Goal: Transaction & Acquisition: Purchase product/service

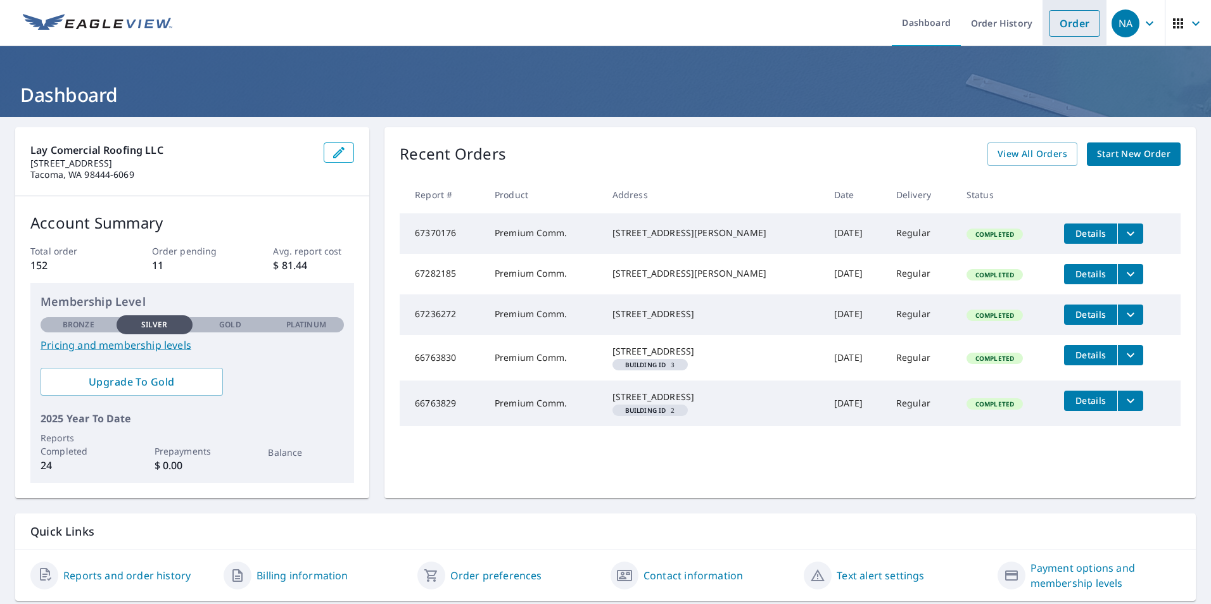
click at [1055, 22] on link "Order" at bounding box center [1074, 23] width 51 height 27
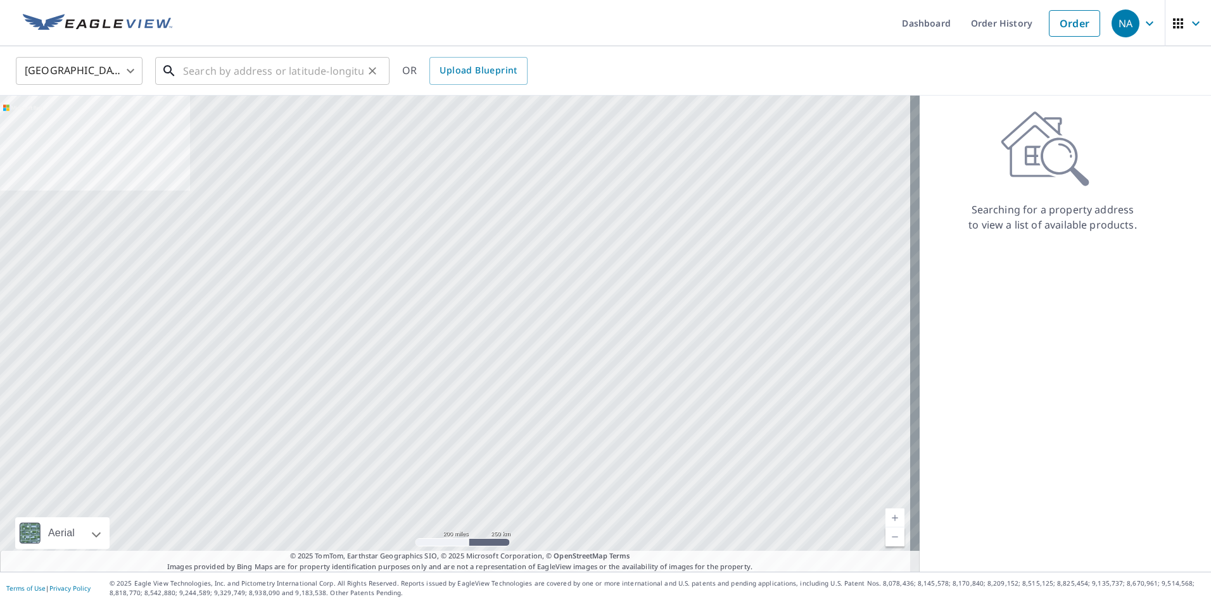
click at [222, 72] on input "text" at bounding box center [273, 70] width 181 height 35
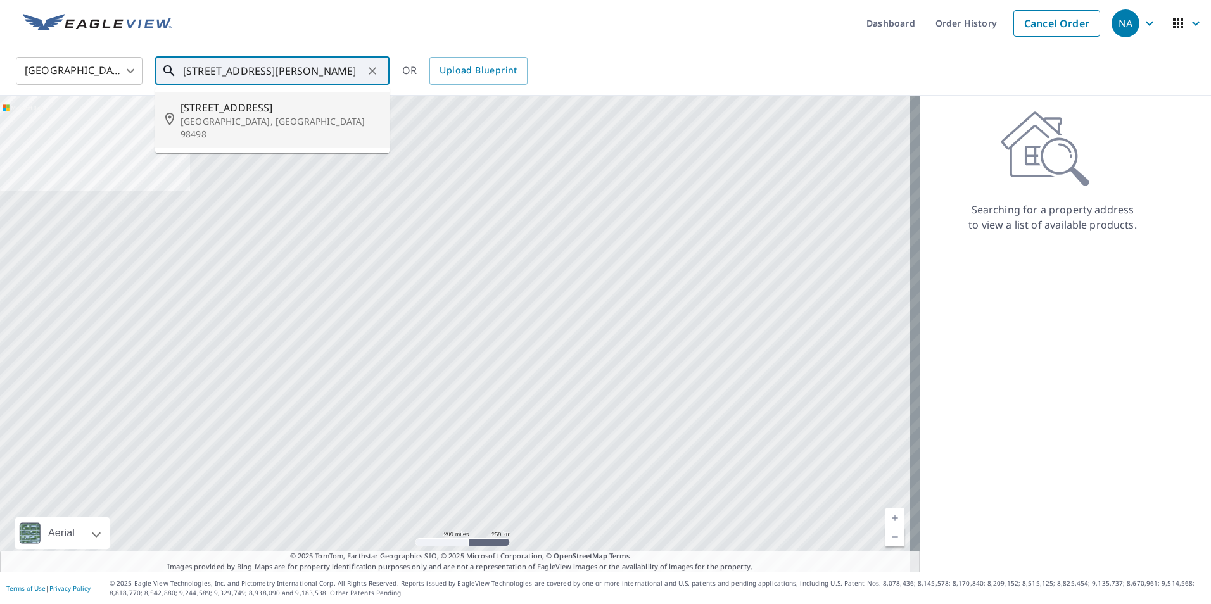
click at [234, 109] on span "[STREET_ADDRESS]" at bounding box center [280, 107] width 199 height 15
type input "[STREET_ADDRESS]"
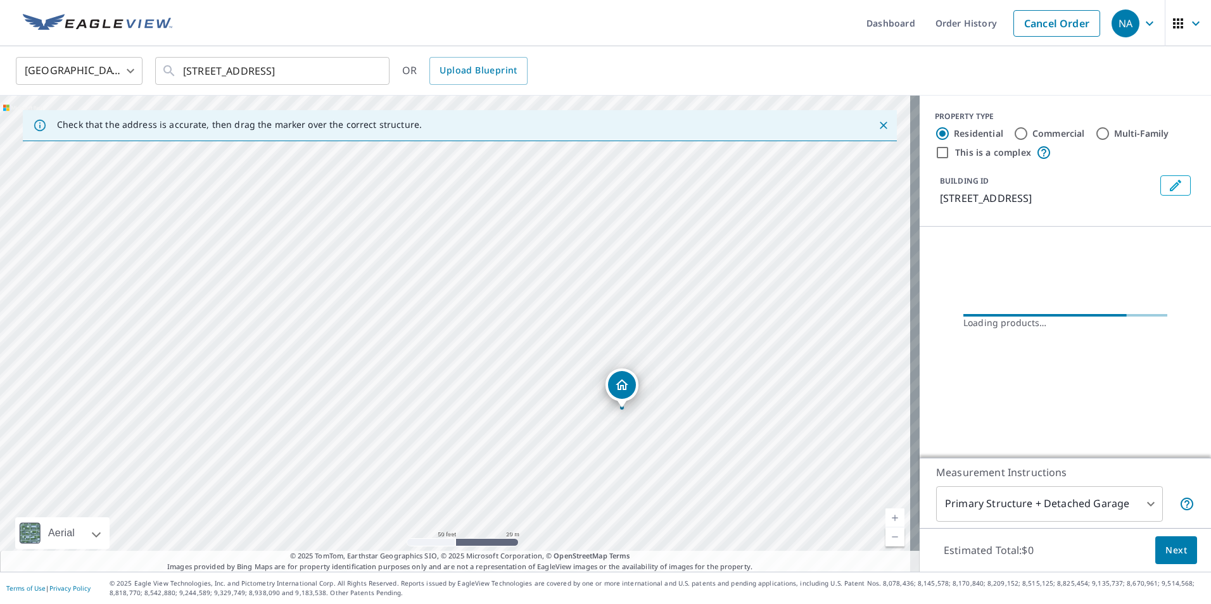
click at [1165, 547] on span "Next" at bounding box center [1176, 551] width 22 height 16
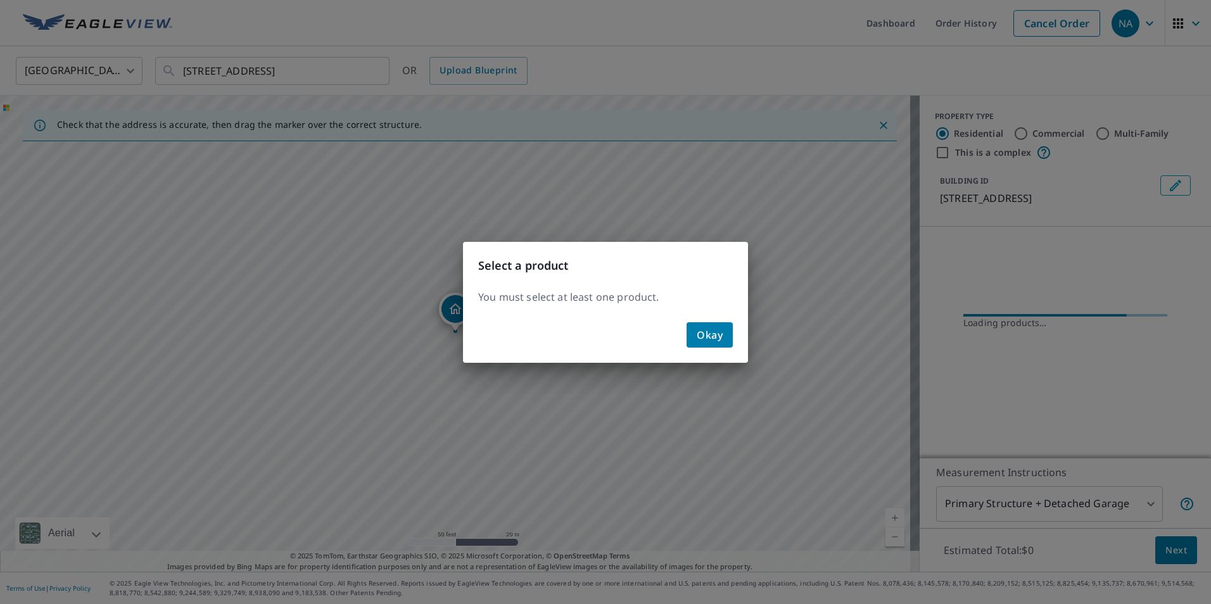
click at [708, 338] on span "Okay" at bounding box center [710, 335] width 26 height 18
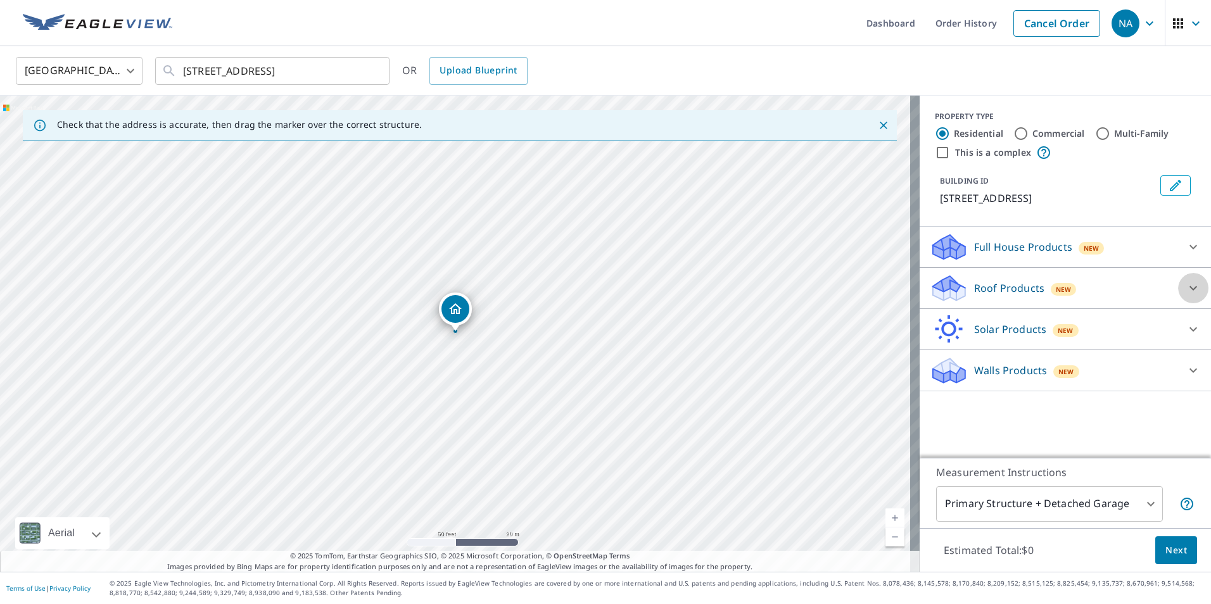
click at [1186, 296] on icon at bounding box center [1193, 288] width 15 height 15
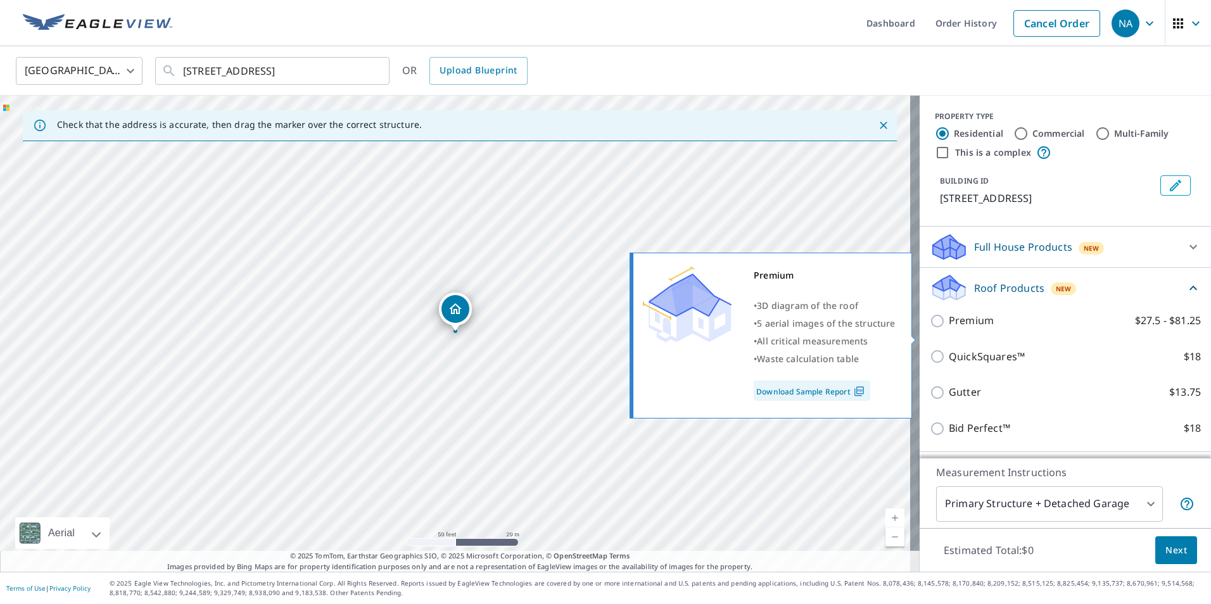
click at [930, 329] on input "Premium $27.5 - $81.25" at bounding box center [939, 321] width 19 height 15
checkbox input "true"
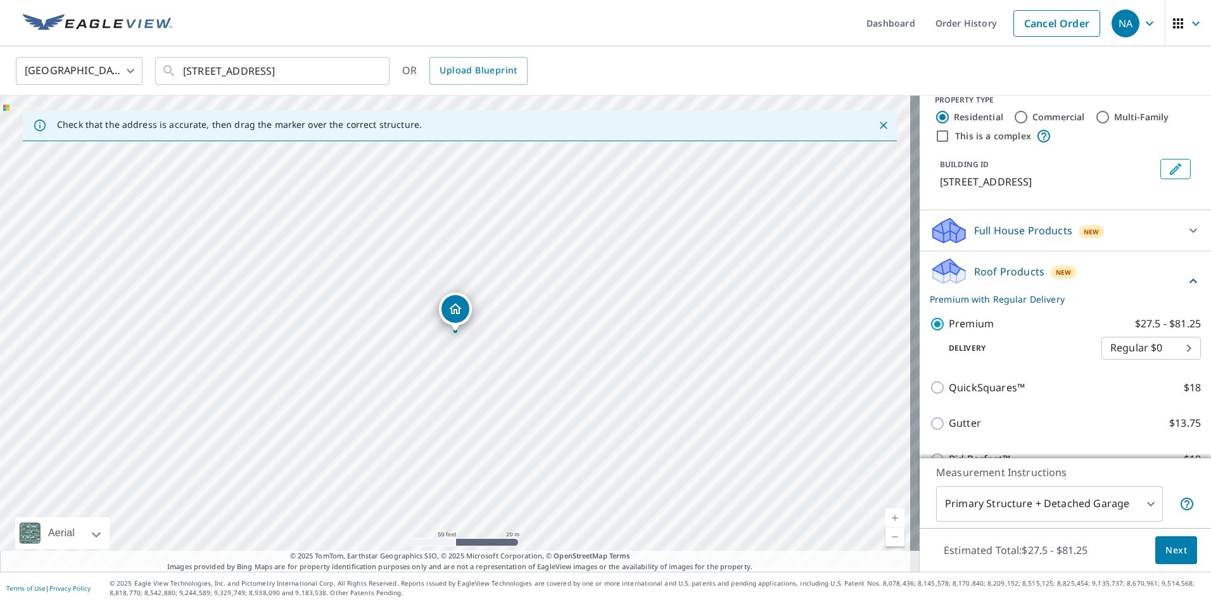
scroll to position [63, 0]
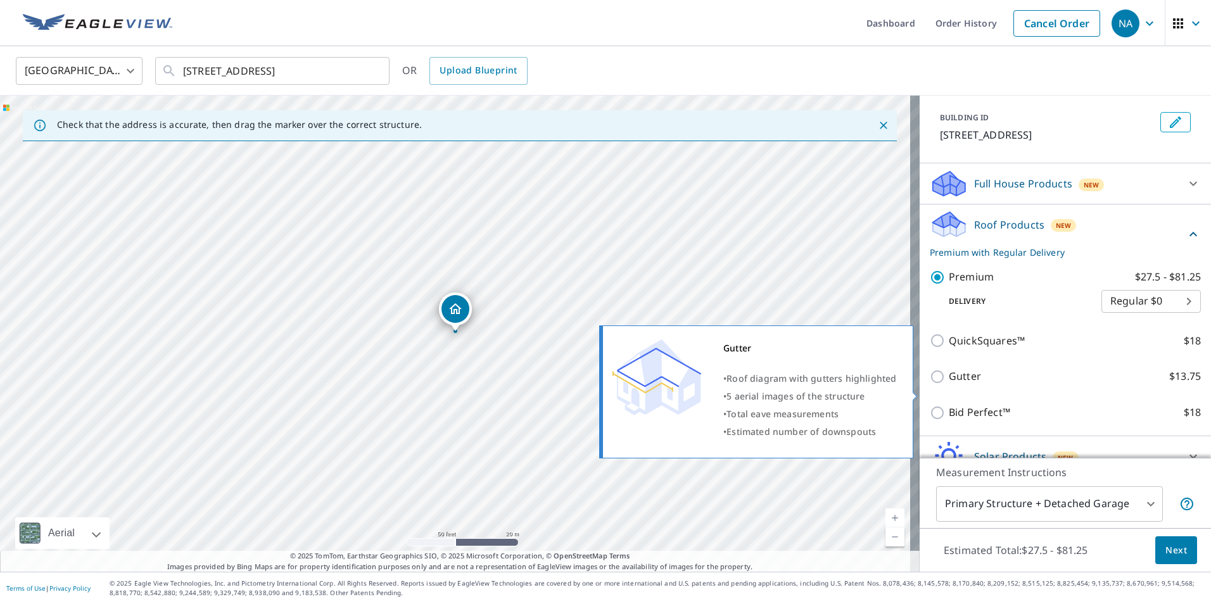
click at [930, 384] on input "Gutter $13.75" at bounding box center [939, 376] width 19 height 15
checkbox input "true"
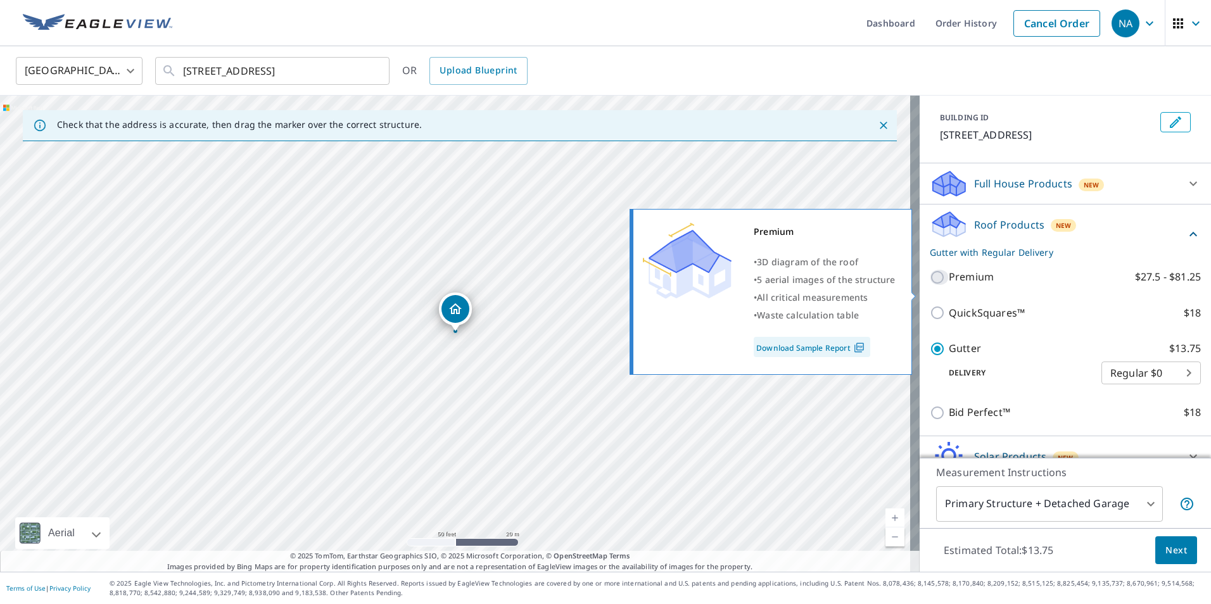
click at [931, 285] on input "Premium $27.5 - $81.25" at bounding box center [939, 277] width 19 height 15
checkbox input "true"
checkbox input "false"
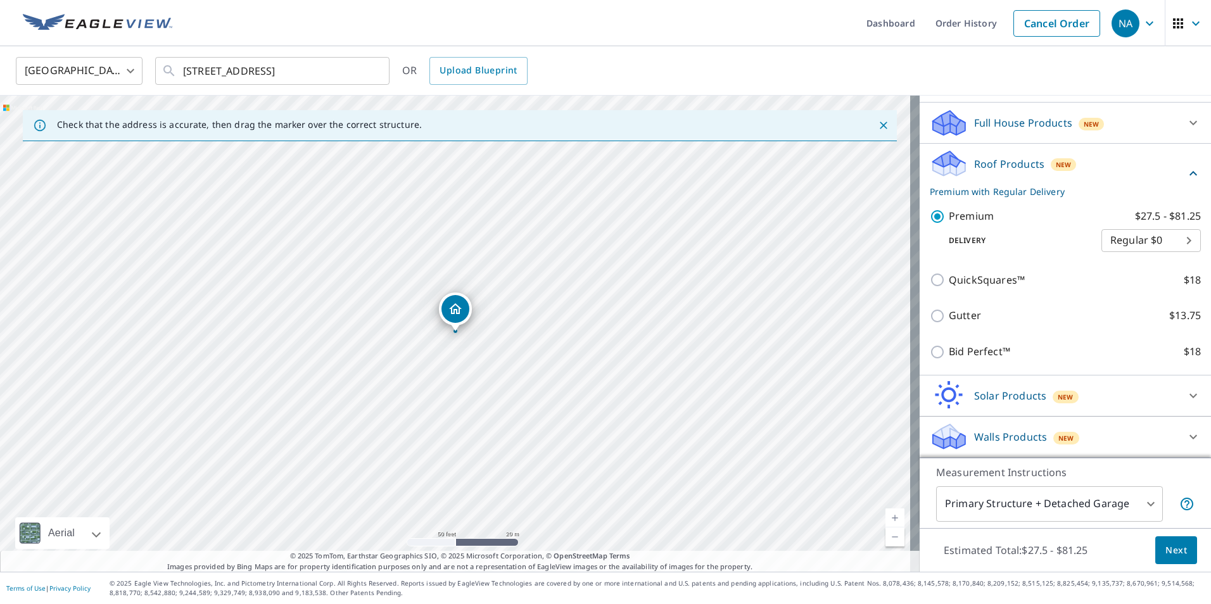
scroll to position [139, 0]
click at [1165, 545] on span "Next" at bounding box center [1176, 551] width 22 height 16
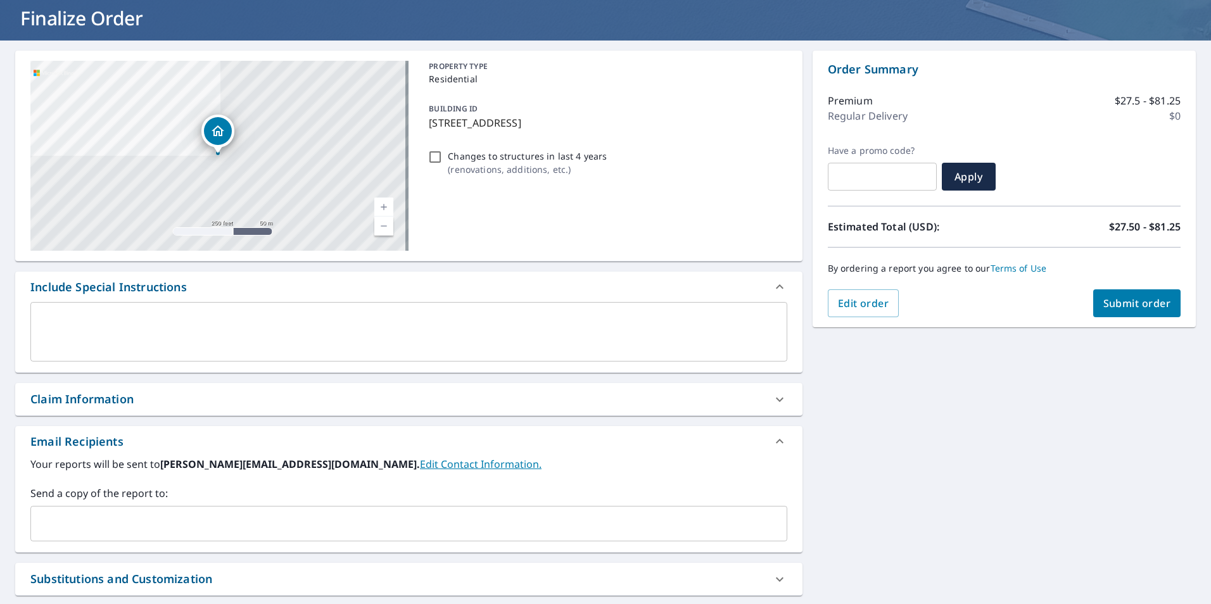
scroll to position [193, 0]
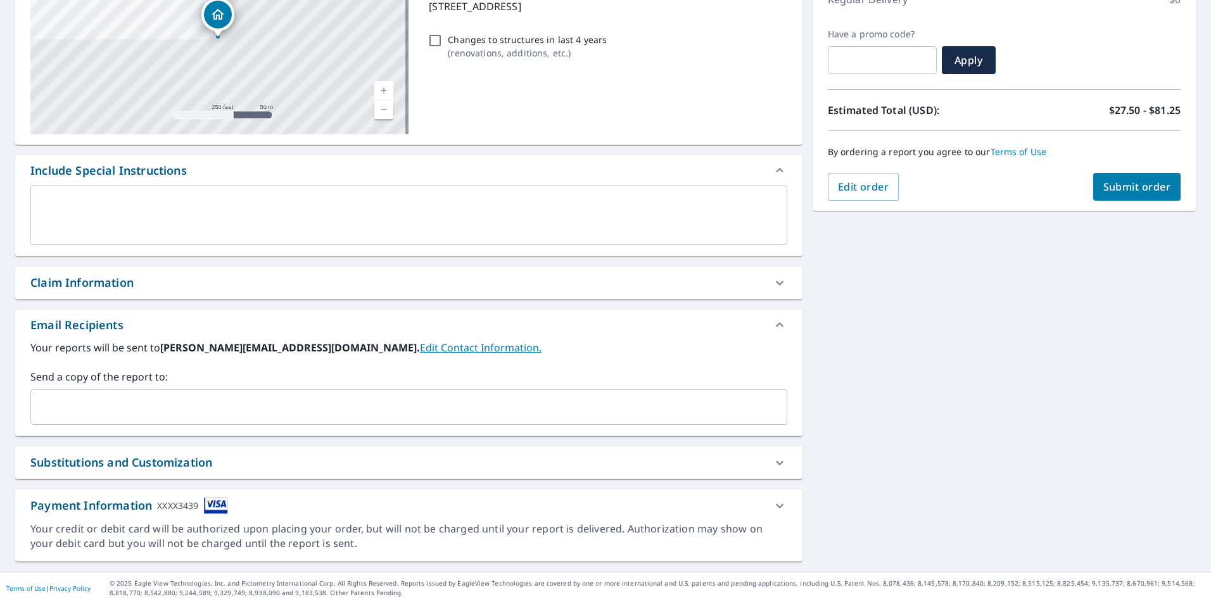
click at [222, 424] on div "​" at bounding box center [408, 407] width 757 height 35
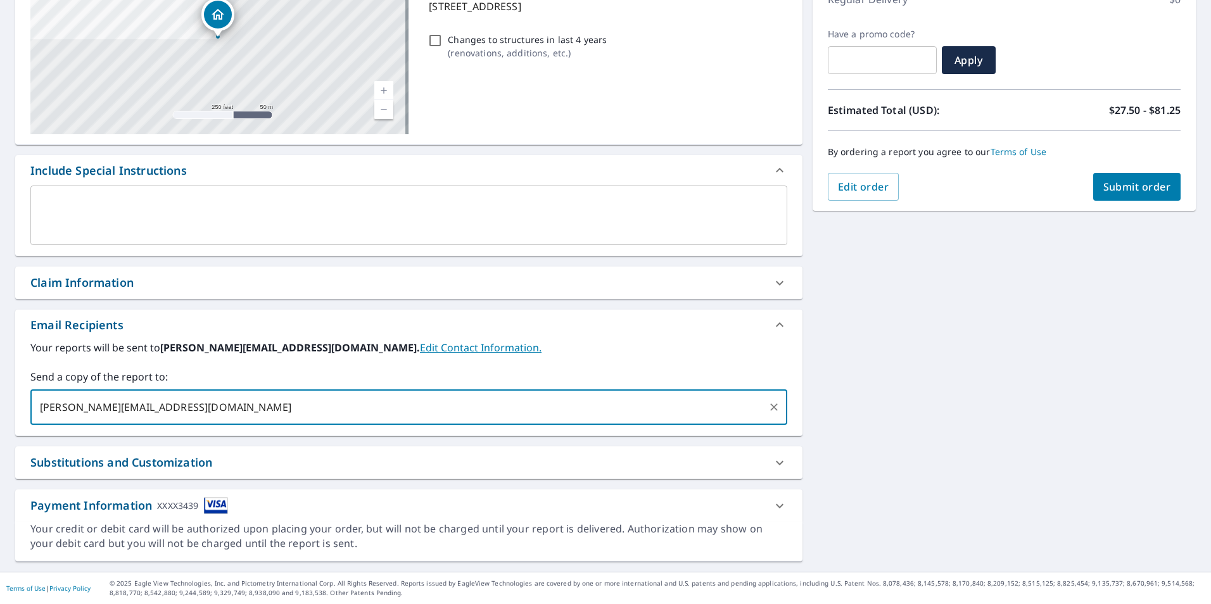
type input "[PERSON_NAME][EMAIL_ADDRESS][DOMAIN_NAME]"
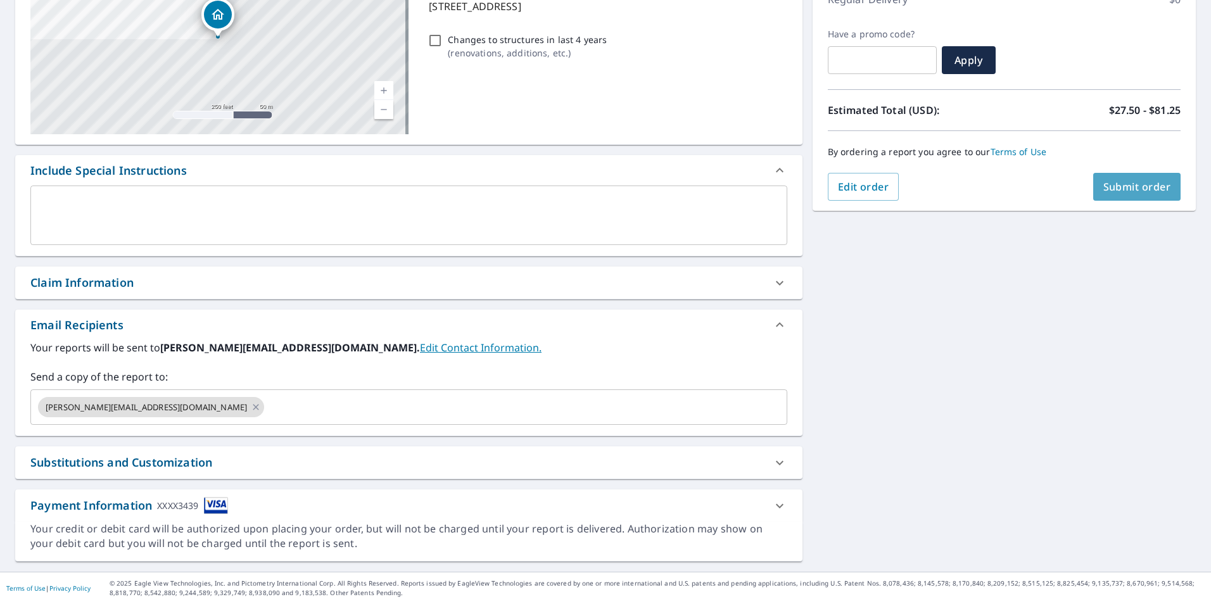
click at [1126, 186] on span "Submit order" at bounding box center [1137, 187] width 68 height 14
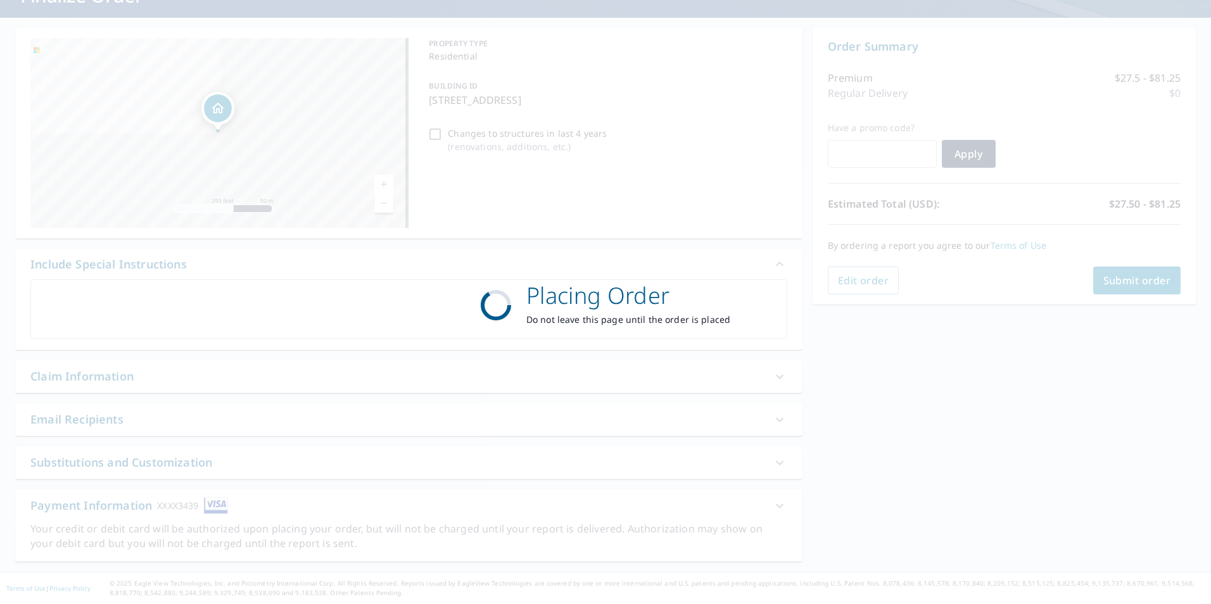
scroll to position [99, 0]
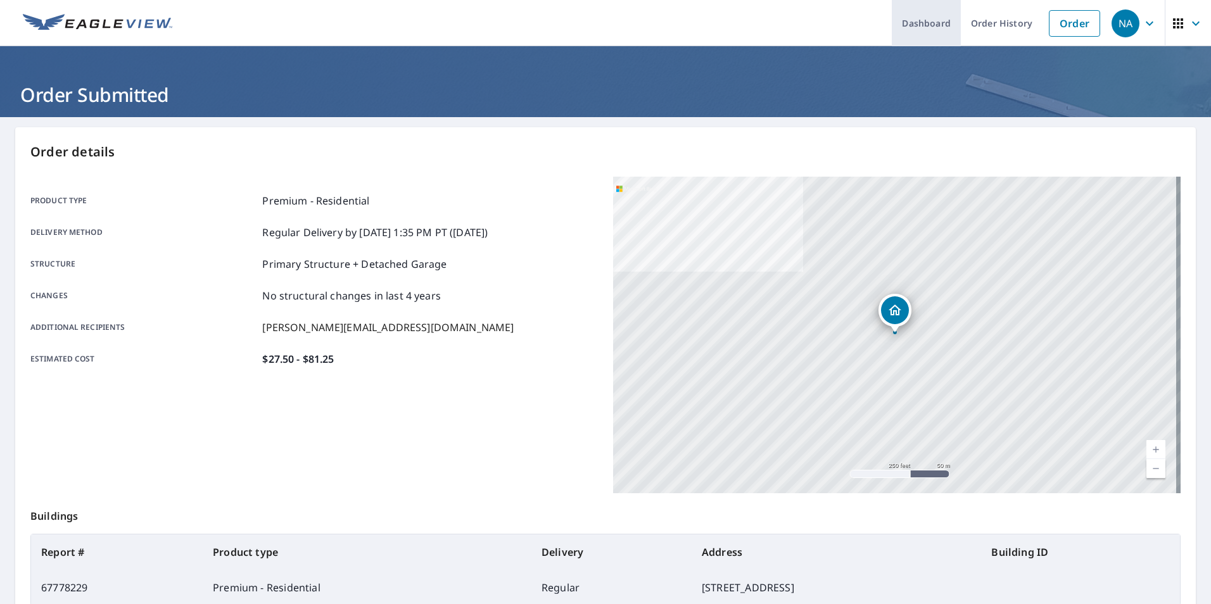
click at [929, 22] on link "Dashboard" at bounding box center [926, 23] width 69 height 46
